Goal: Communication & Community: Answer question/provide support

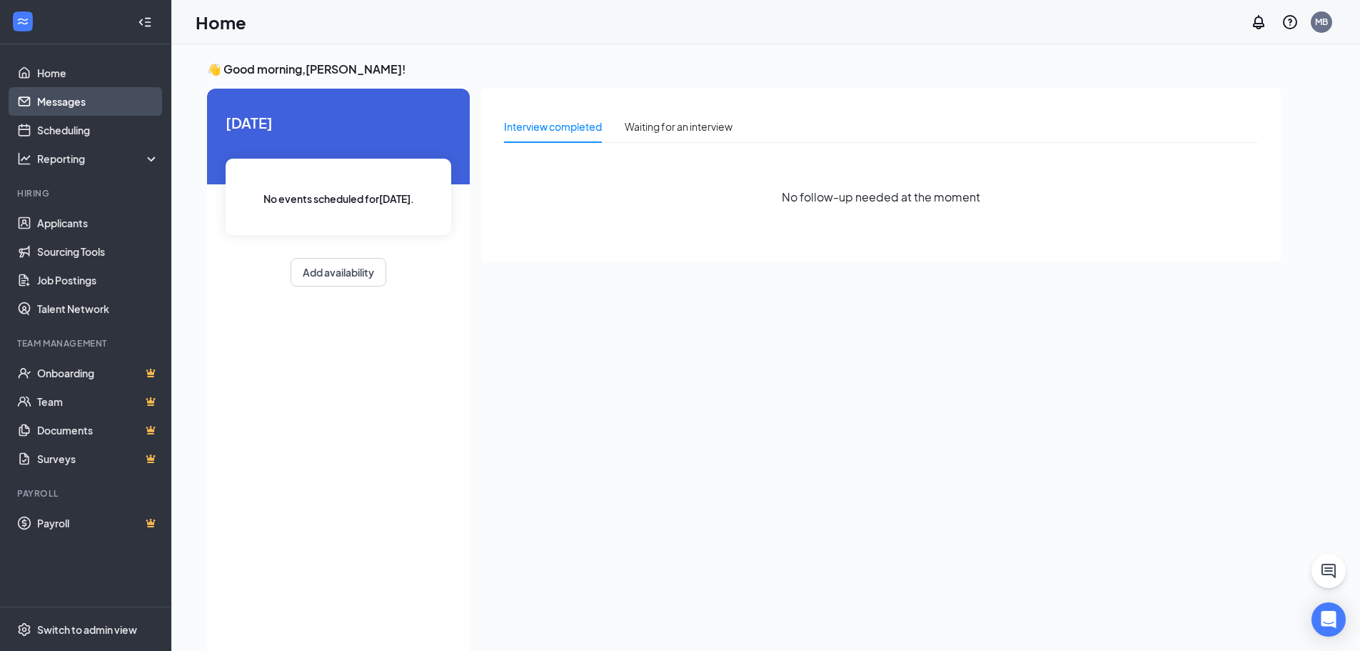
click at [77, 94] on link "Messages" at bounding box center [98, 101] width 122 height 29
click at [82, 108] on link "Messages" at bounding box center [98, 101] width 122 height 29
click at [61, 69] on link "Home" at bounding box center [98, 73] width 122 height 29
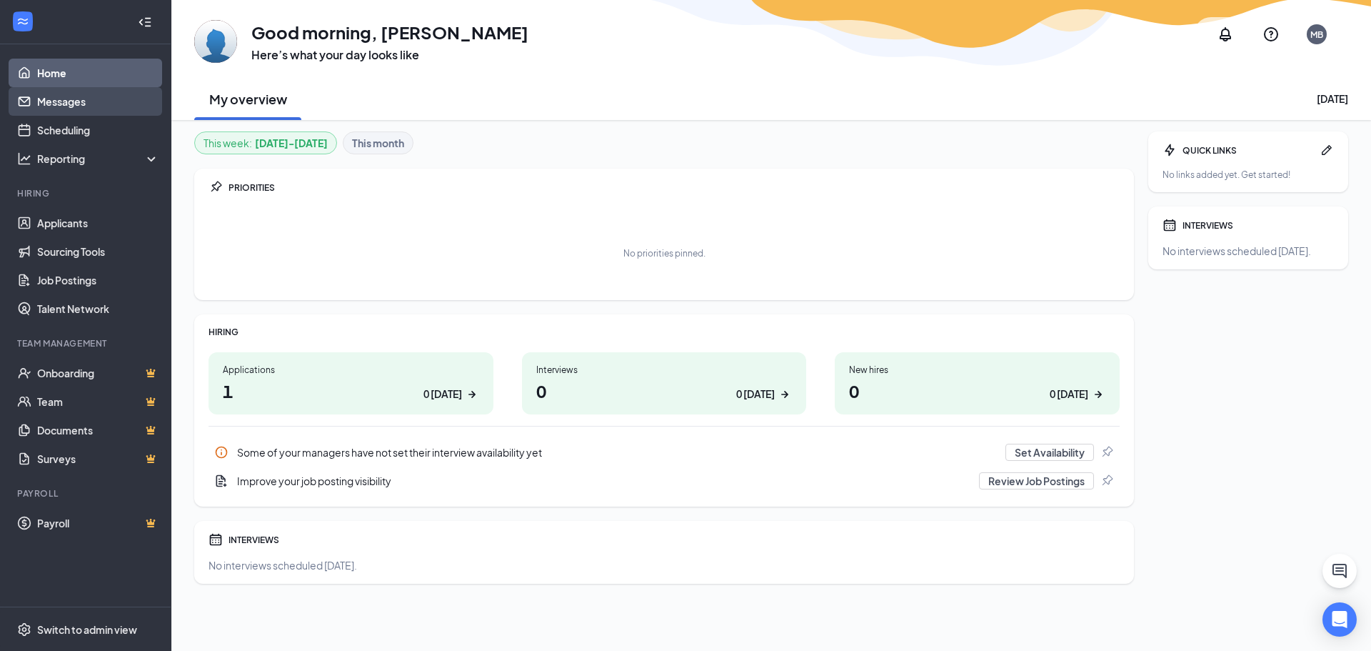
click at [70, 115] on link "Messages" at bounding box center [98, 101] width 122 height 29
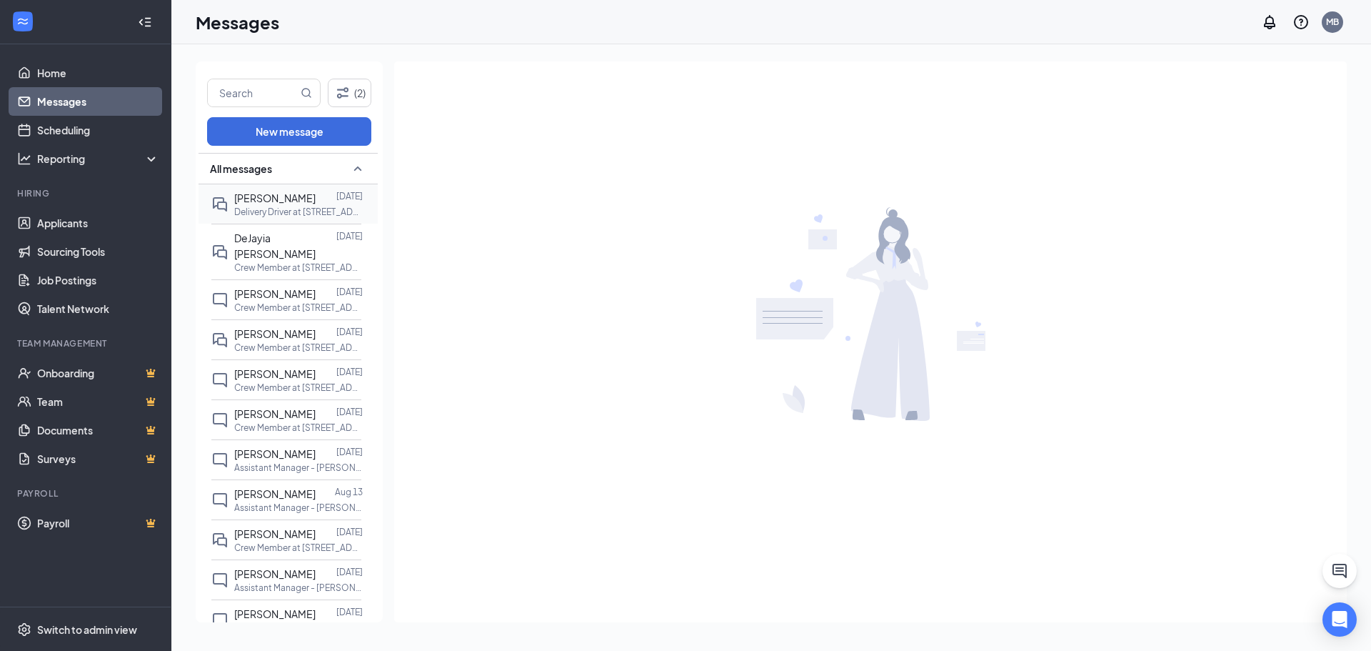
click at [301, 211] on p "Delivery Driver at [STREET_ADDRESS]" at bounding box center [298, 212] width 129 height 12
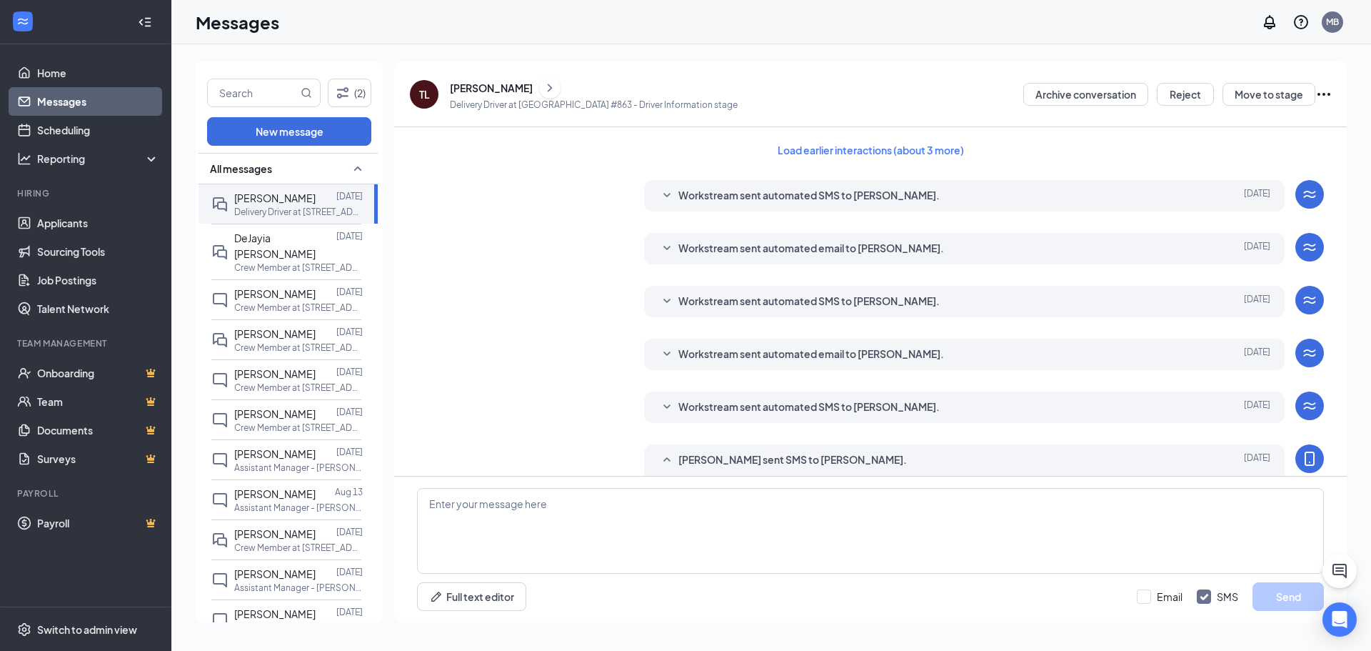
scroll to position [363, 0]
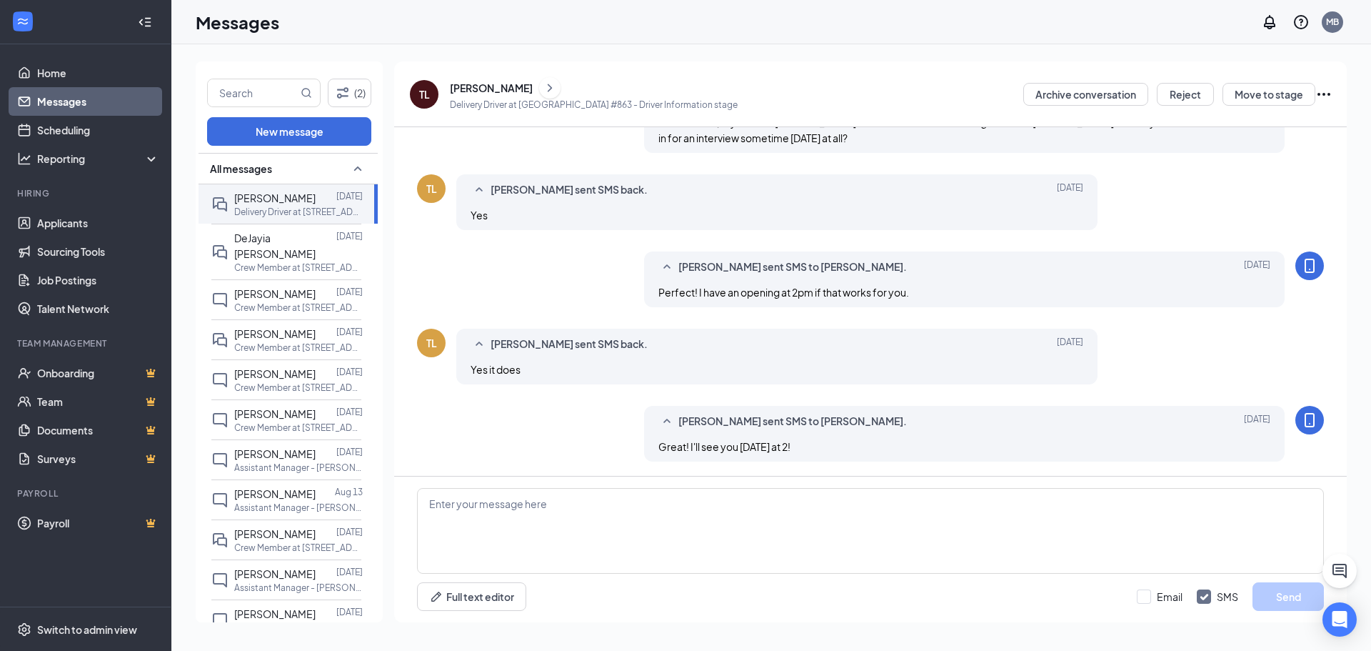
click at [548, 86] on icon "ChevronRight" at bounding box center [550, 88] width 4 height 8
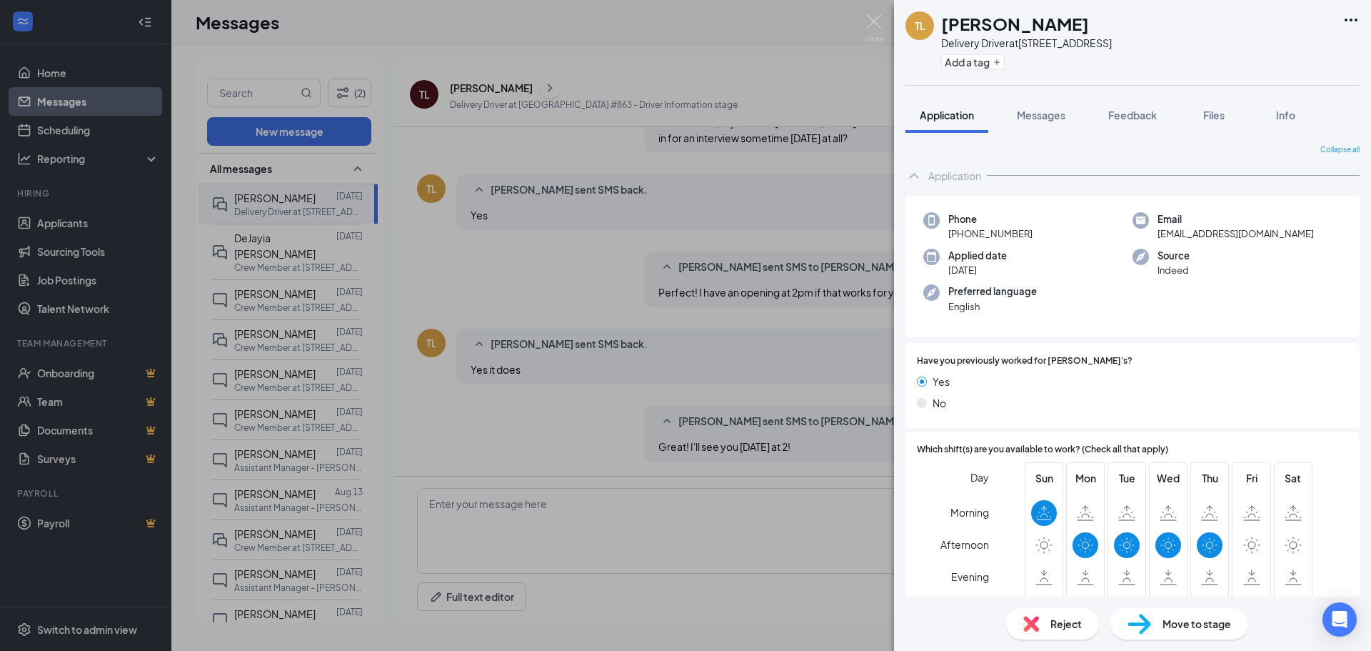
scroll to position [143, 0]
